Goal: Obtain resource: Obtain resource

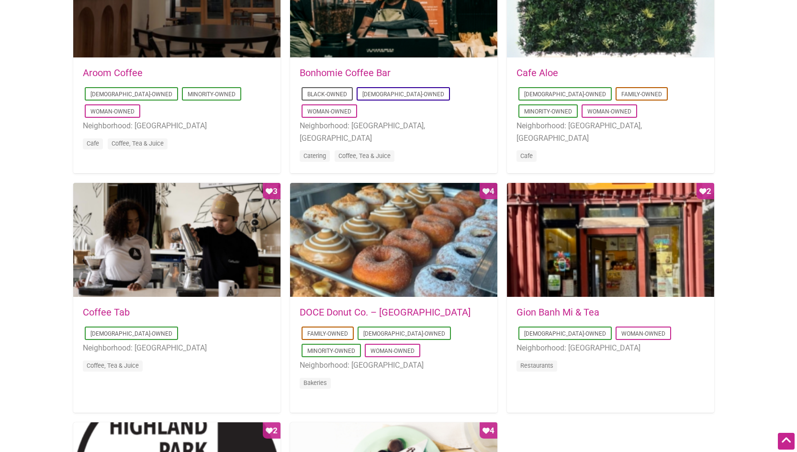
scroll to position [582, 0]
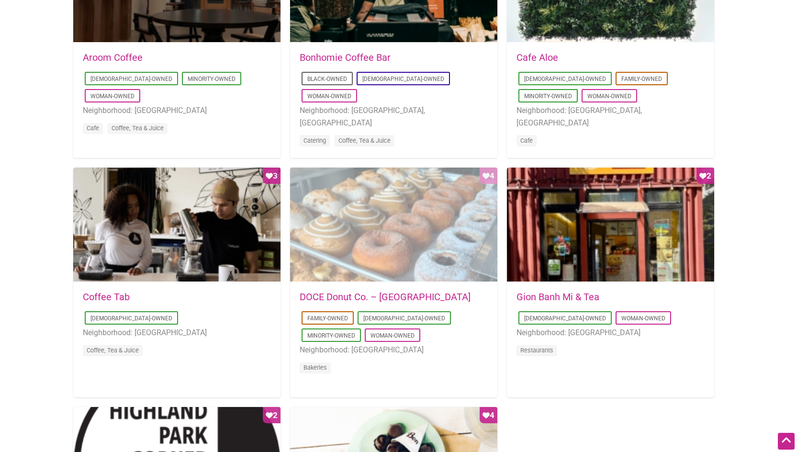
click at [486, 177] on div "Favorite Count 4" at bounding box center [393, 225] width 207 height 115
click at [487, 177] on div "Favorite Count 4" at bounding box center [393, 225] width 207 height 115
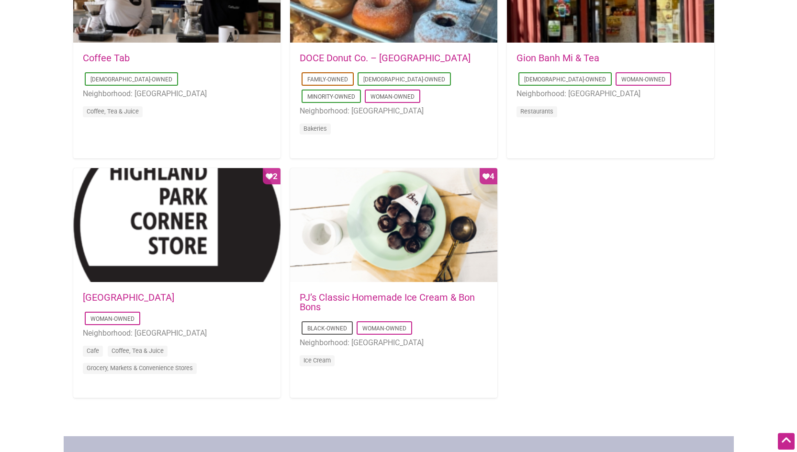
scroll to position [884, 0]
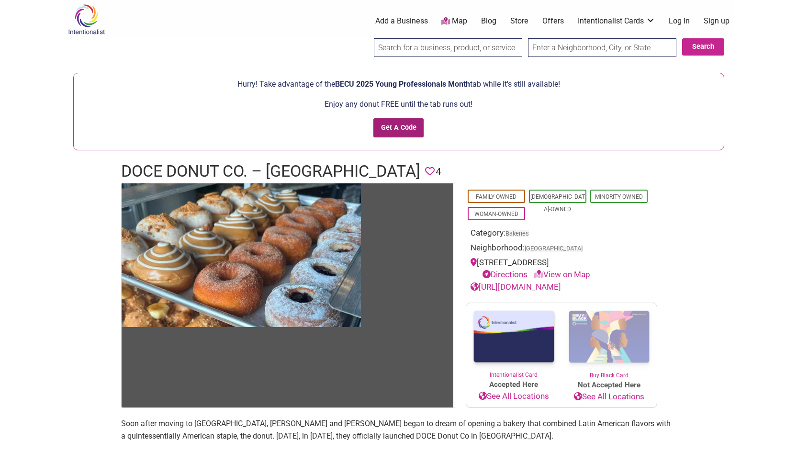
click at [400, 129] on input "Get A Code" at bounding box center [399, 128] width 50 height 20
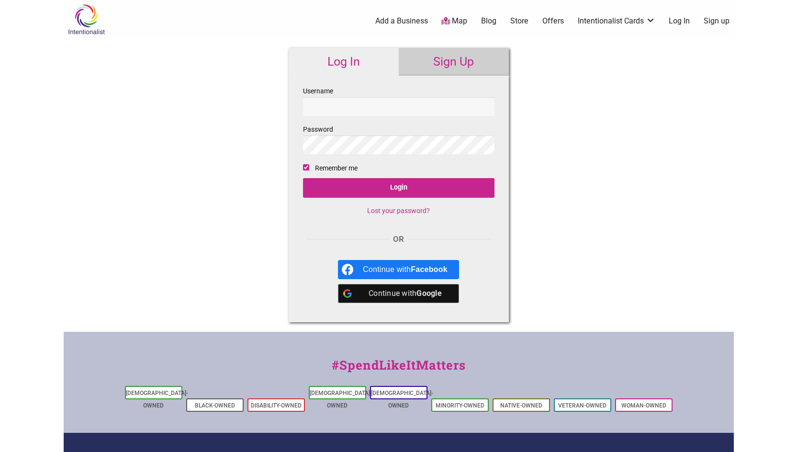
click at [432, 294] on b "Google" at bounding box center [429, 293] width 25 height 9
